Goal: Task Accomplishment & Management: Manage account settings

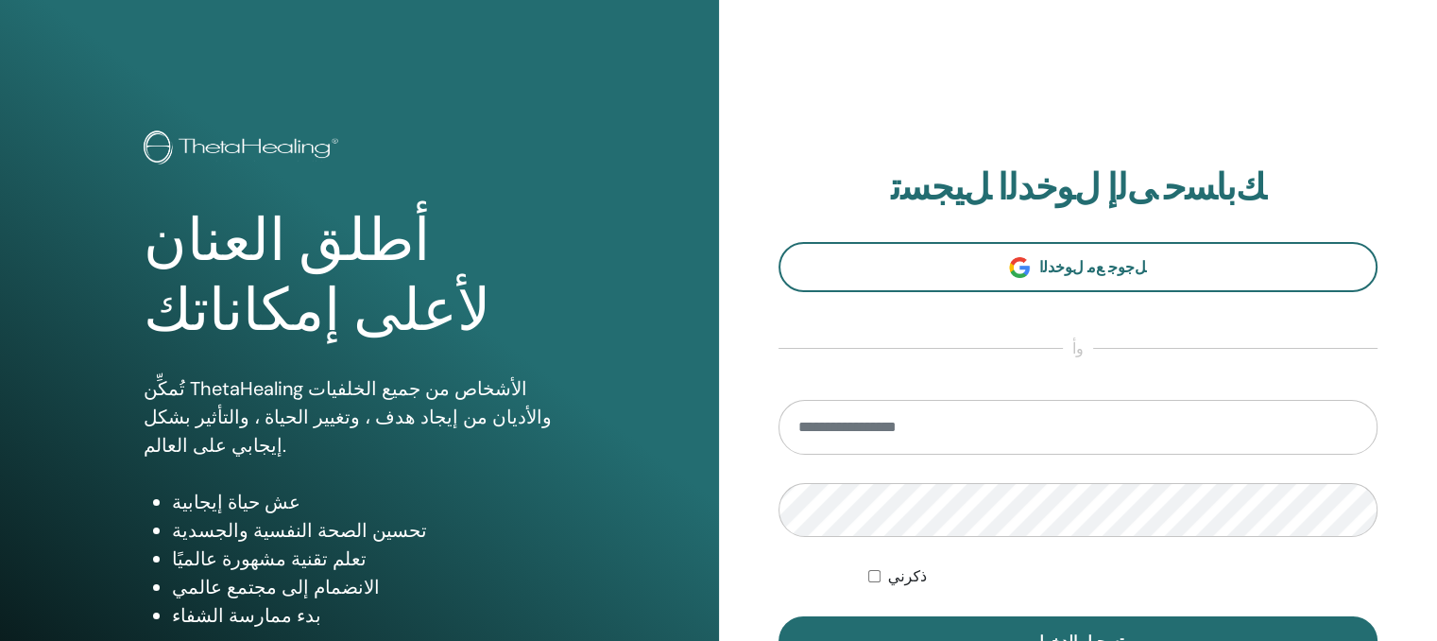
type input "**********"
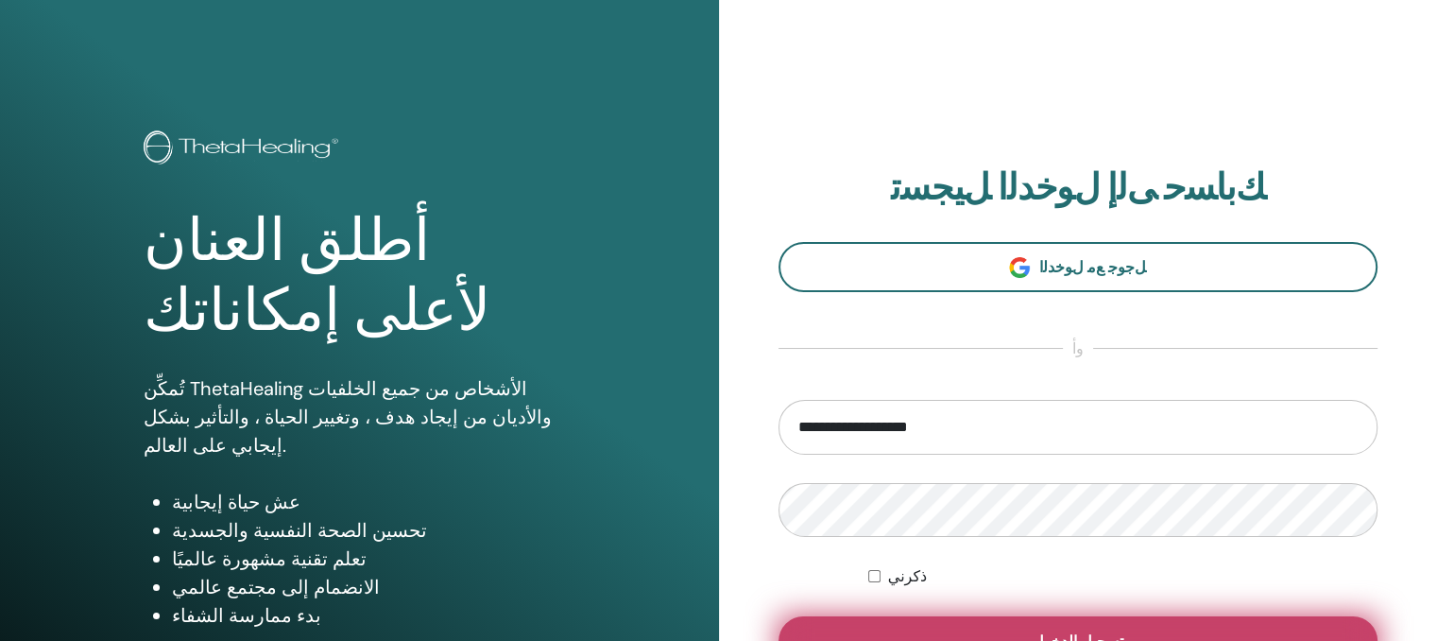
click at [1066, 625] on button "تسجيل الدخول" at bounding box center [1079, 640] width 600 height 49
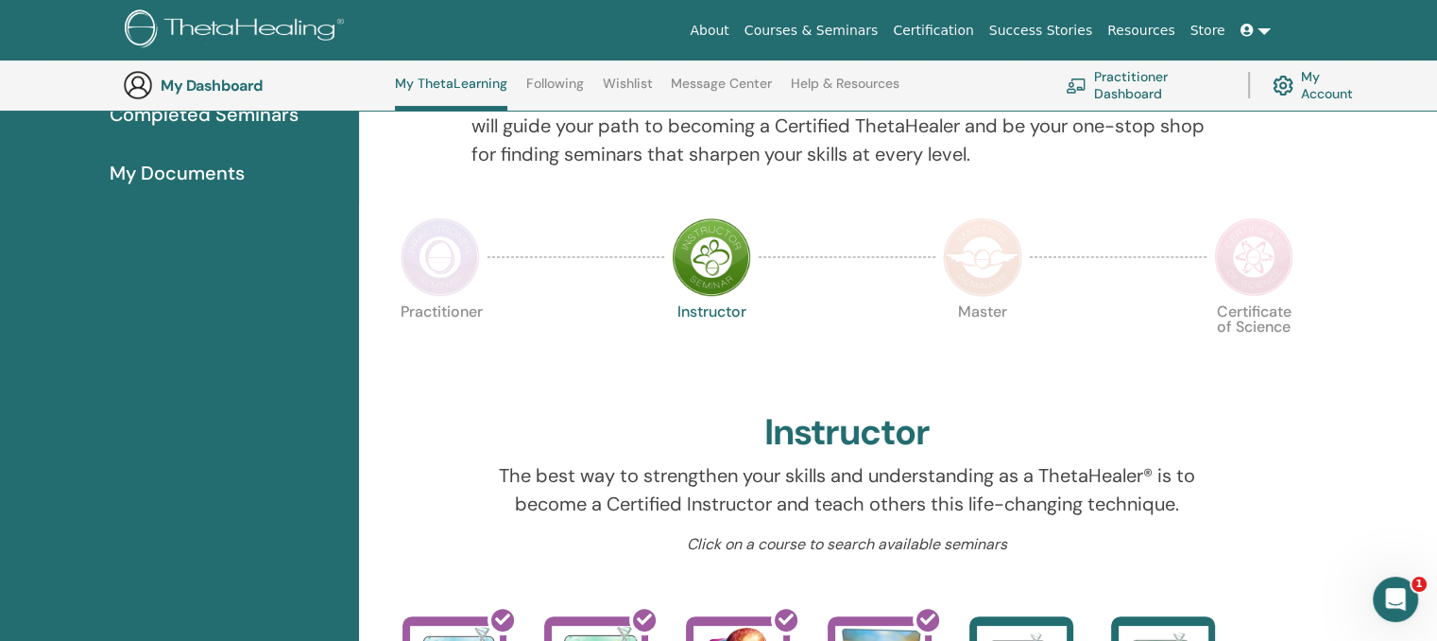
scroll to position [214, 0]
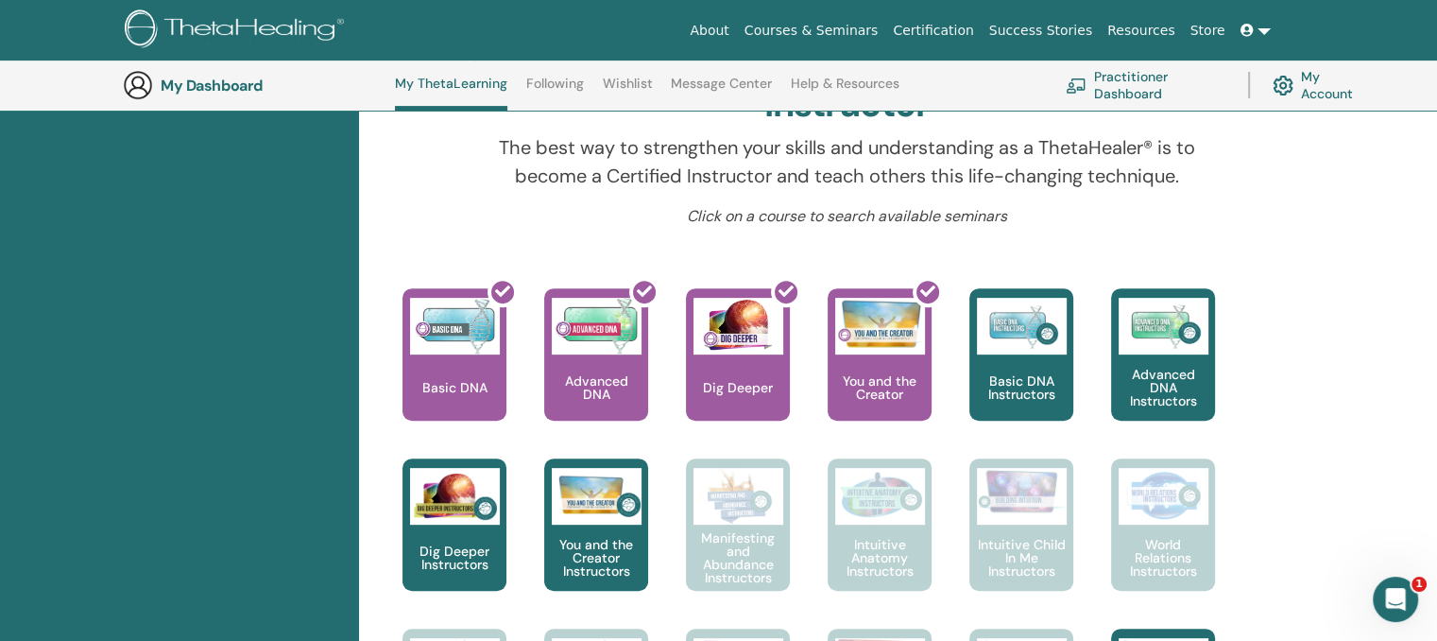
scroll to position [580, 0]
